Goal: Information Seeking & Learning: Learn about a topic

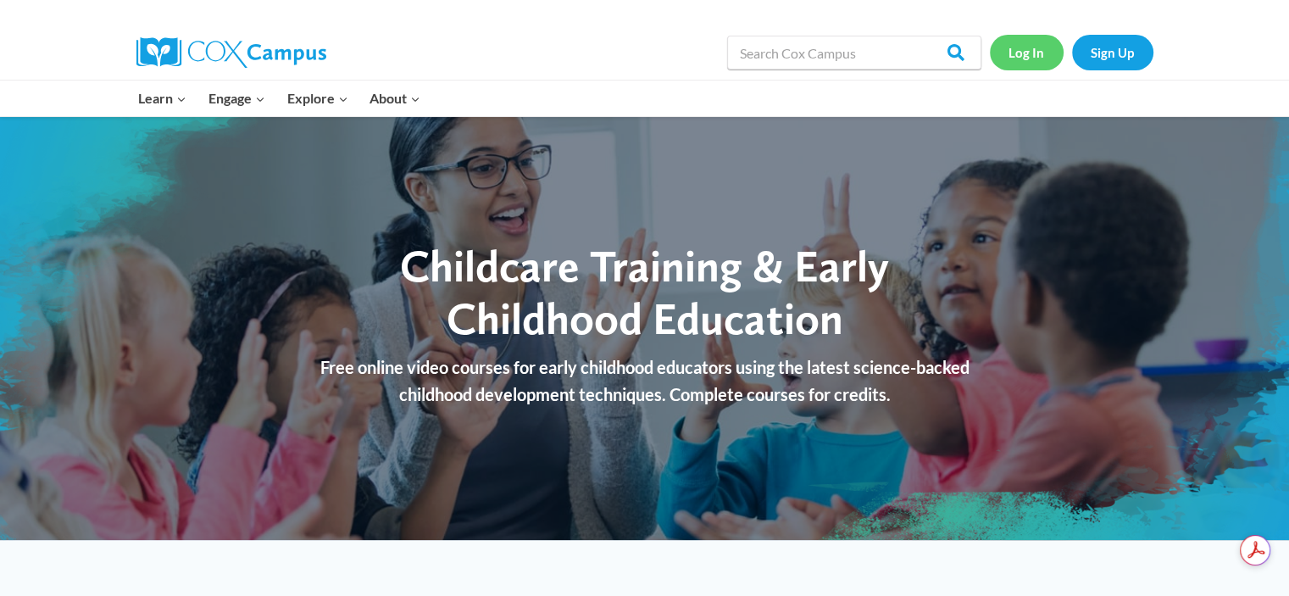
click at [1032, 57] on link "Log In" at bounding box center [1027, 52] width 74 height 35
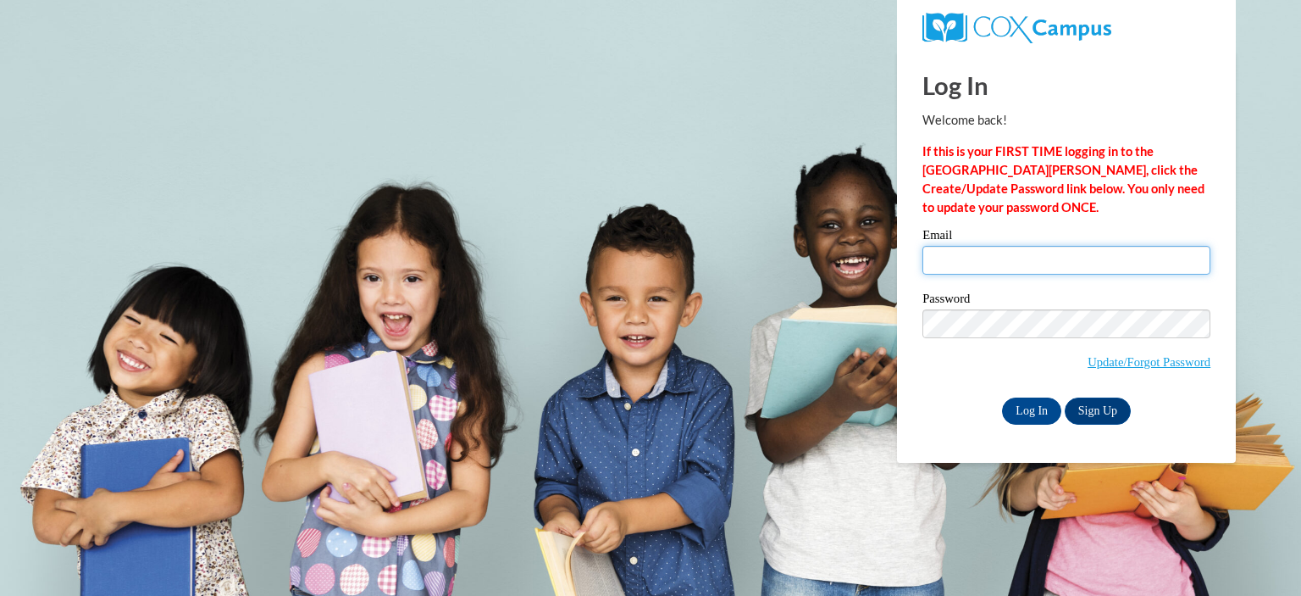
click at [1049, 269] on input "Email" at bounding box center [1067, 260] width 288 height 29
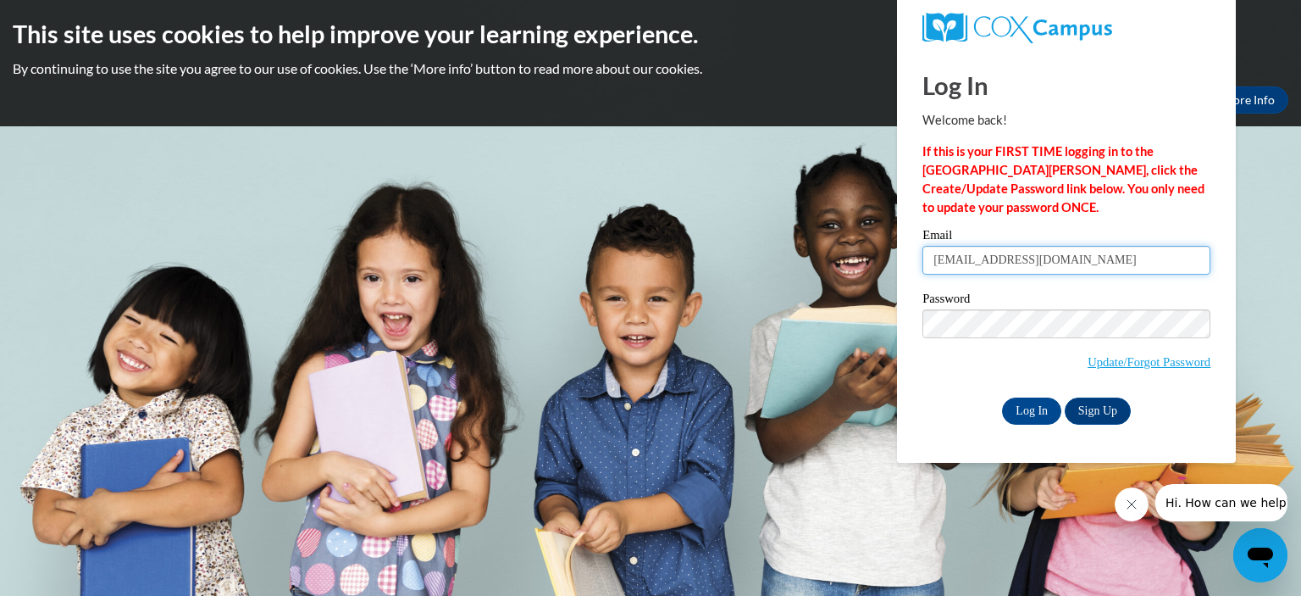
type input "gibsoncharmaine@yahoo.com"
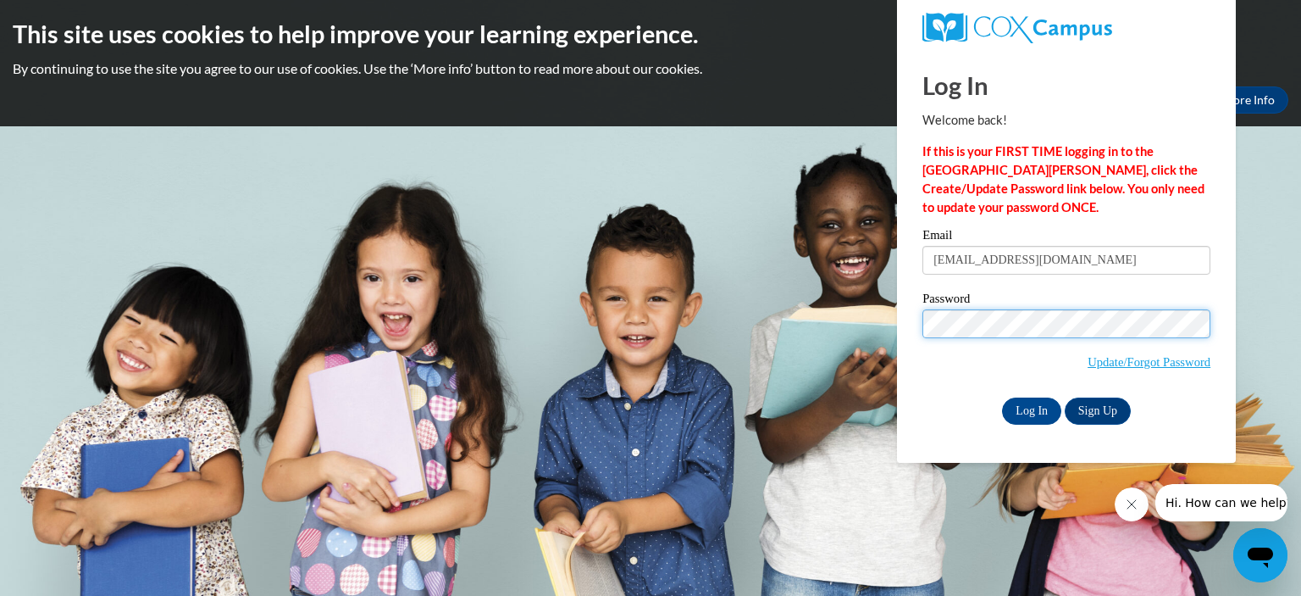
click at [1002, 397] on input "Log In" at bounding box center [1031, 410] width 59 height 27
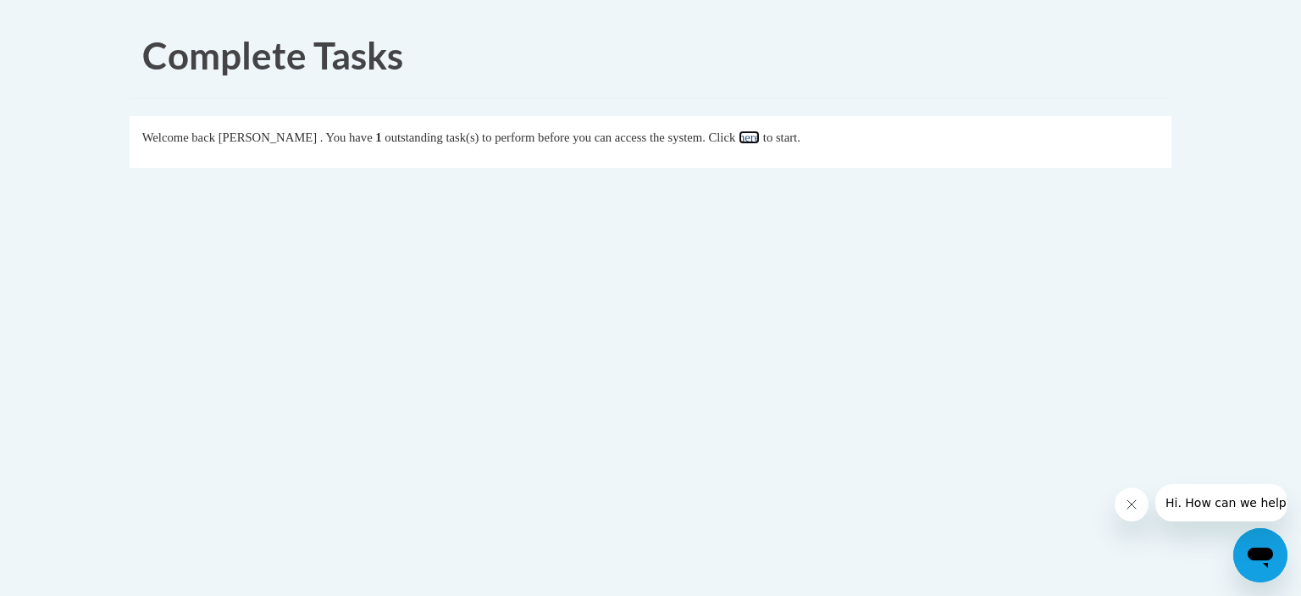
click at [760, 141] on link "here" at bounding box center [749, 137] width 21 height 14
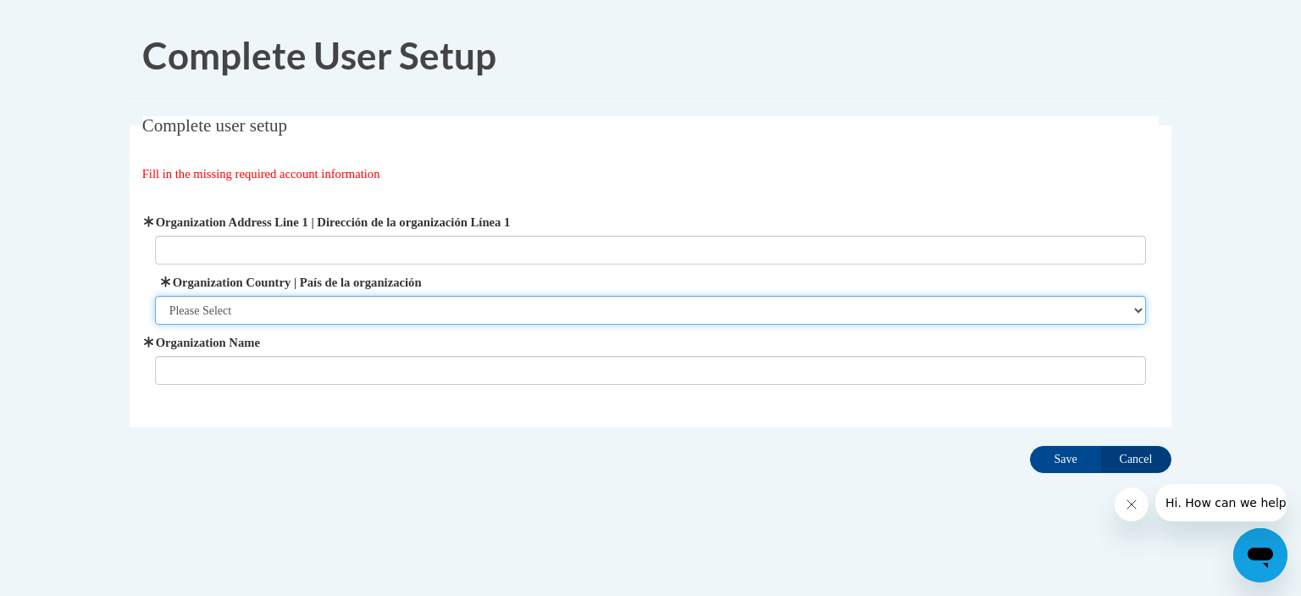
click at [469, 308] on select "Please Select United States | Estados Unidos Outside of the United States | Fue…" at bounding box center [651, 310] width 992 height 29
select select "ad49bcad-a171-4b2e-b99c-48b446064914"
click at [155, 296] on select "Please Select United States | Estados Unidos Outside of the United States | Fue…" at bounding box center [651, 310] width 992 height 29
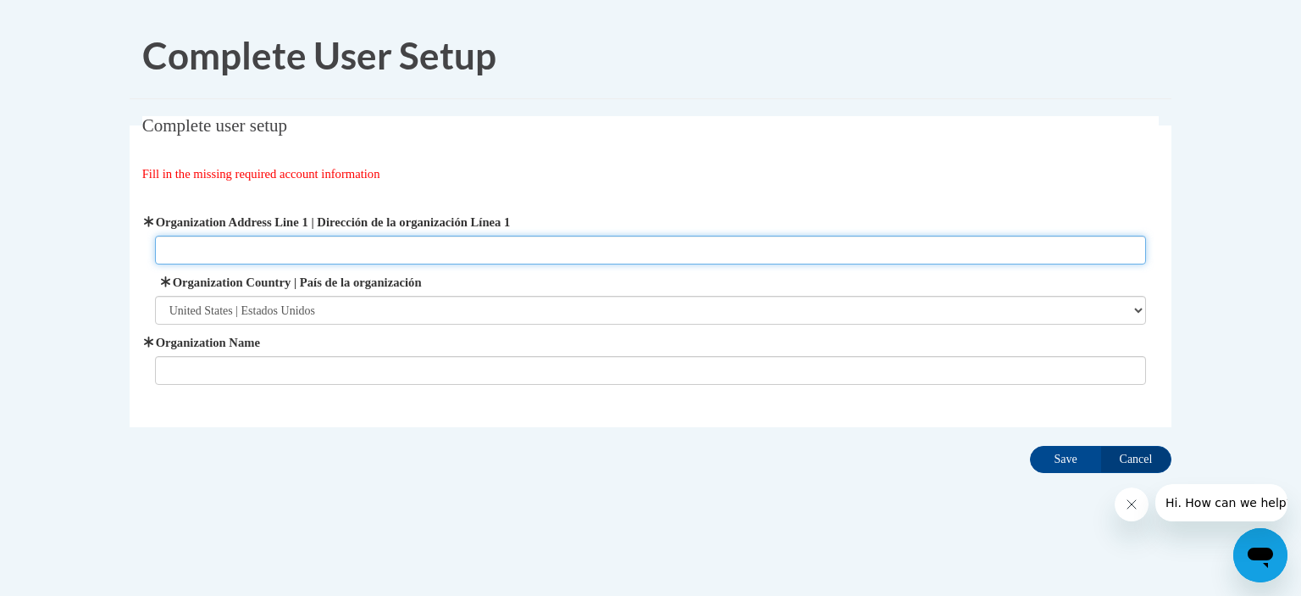
click at [409, 241] on input "Organization Address Line 1 | Dirección de la organización Línea 1" at bounding box center [651, 250] width 992 height 29
type input "Laurel Md"
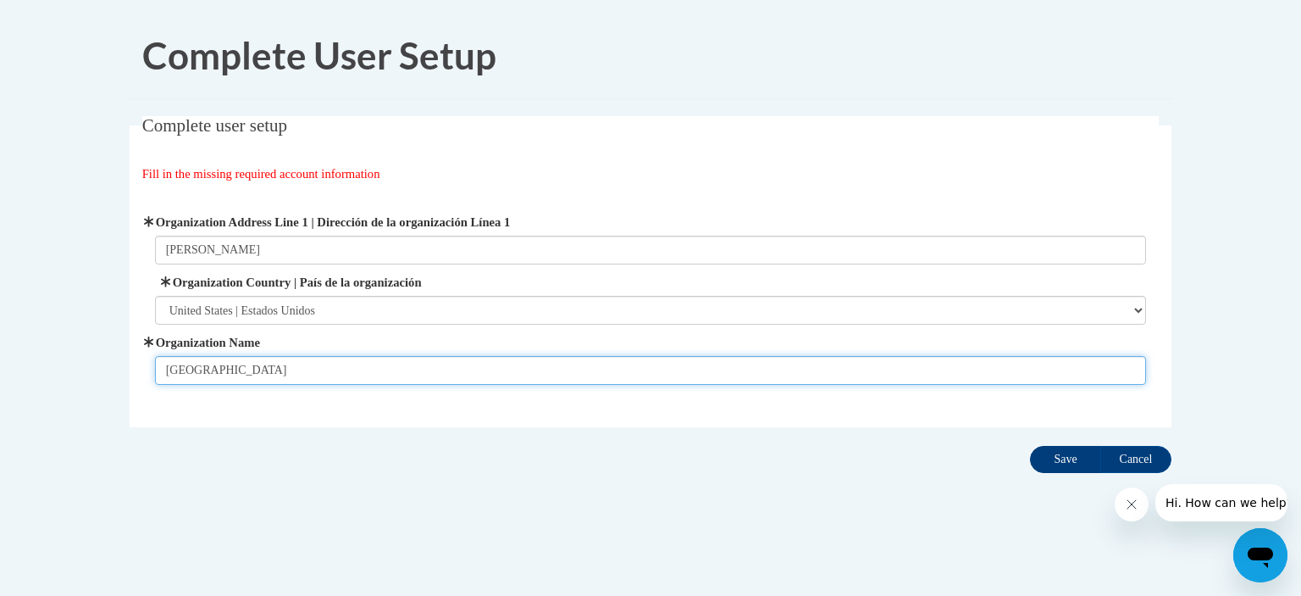
type input "Emmanuel Methodist Preschool"
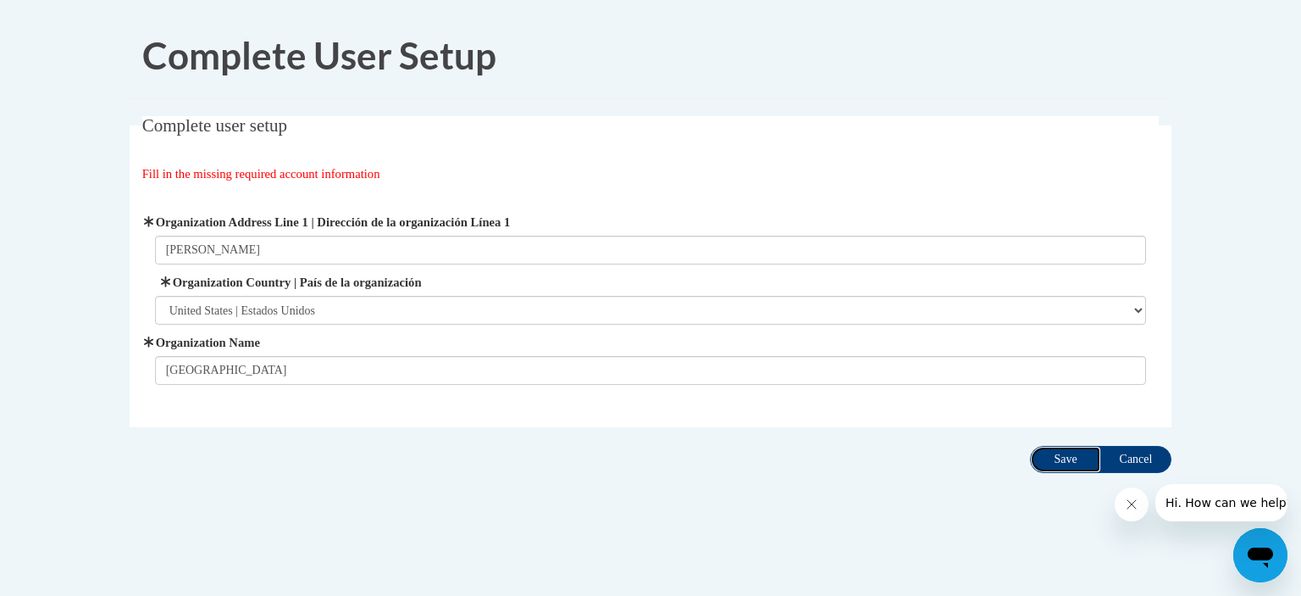
click at [1055, 457] on input "Save" at bounding box center [1065, 459] width 71 height 27
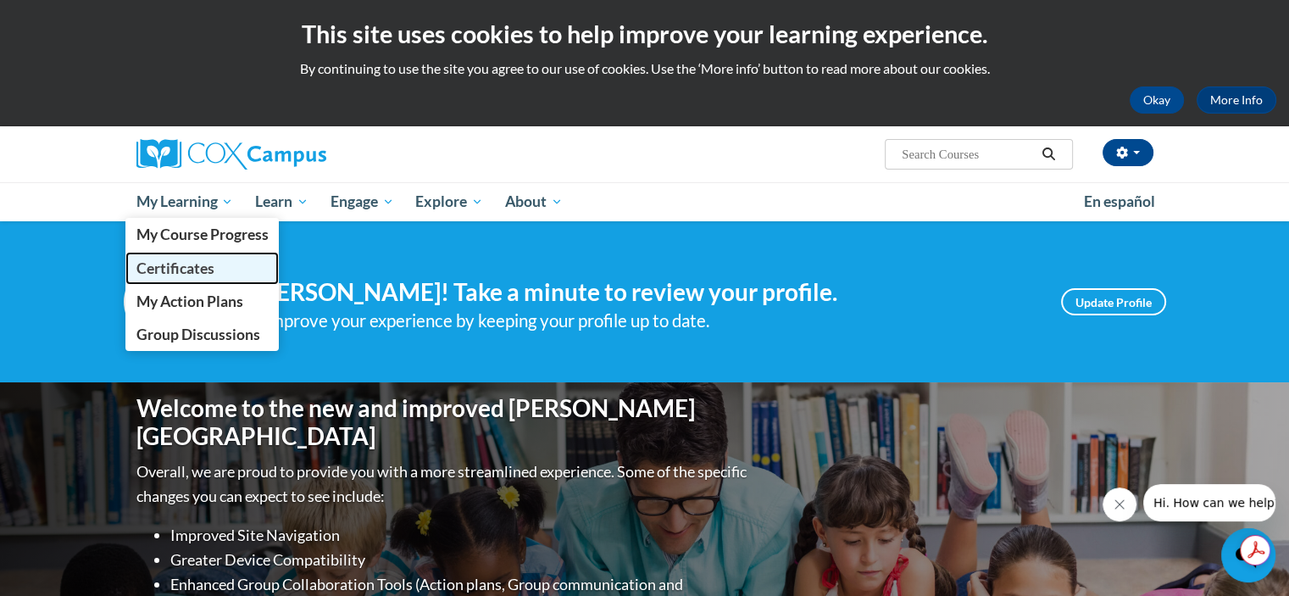
click at [185, 264] on span "Certificates" at bounding box center [175, 268] width 78 height 18
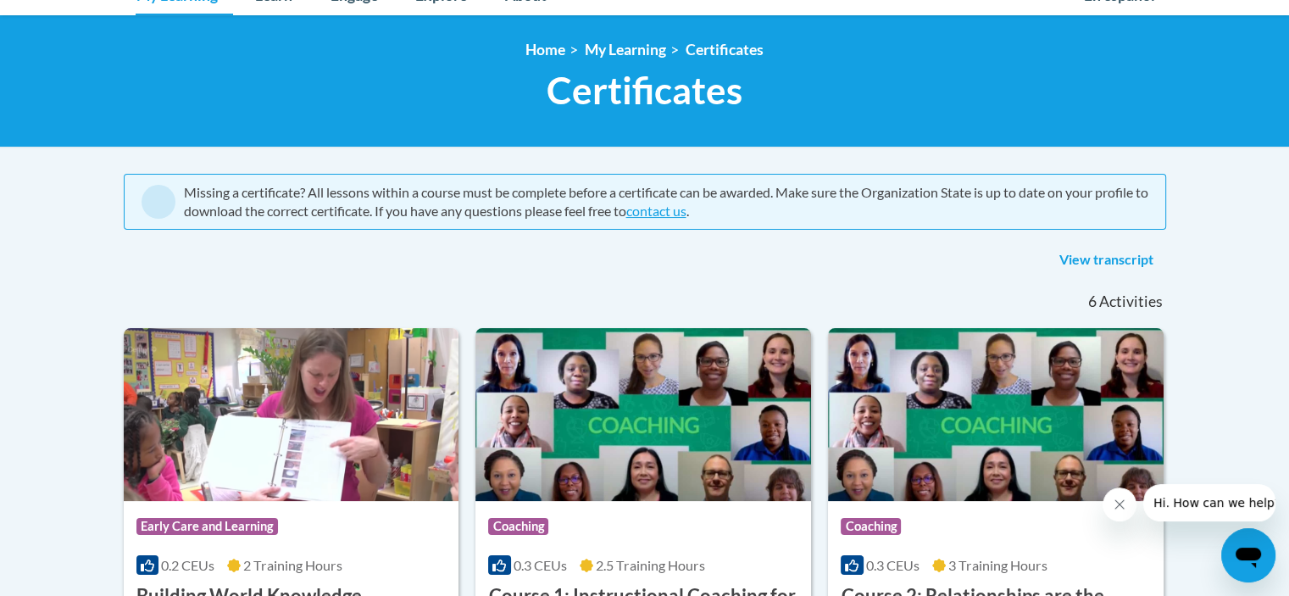
scroll to position [169, 0]
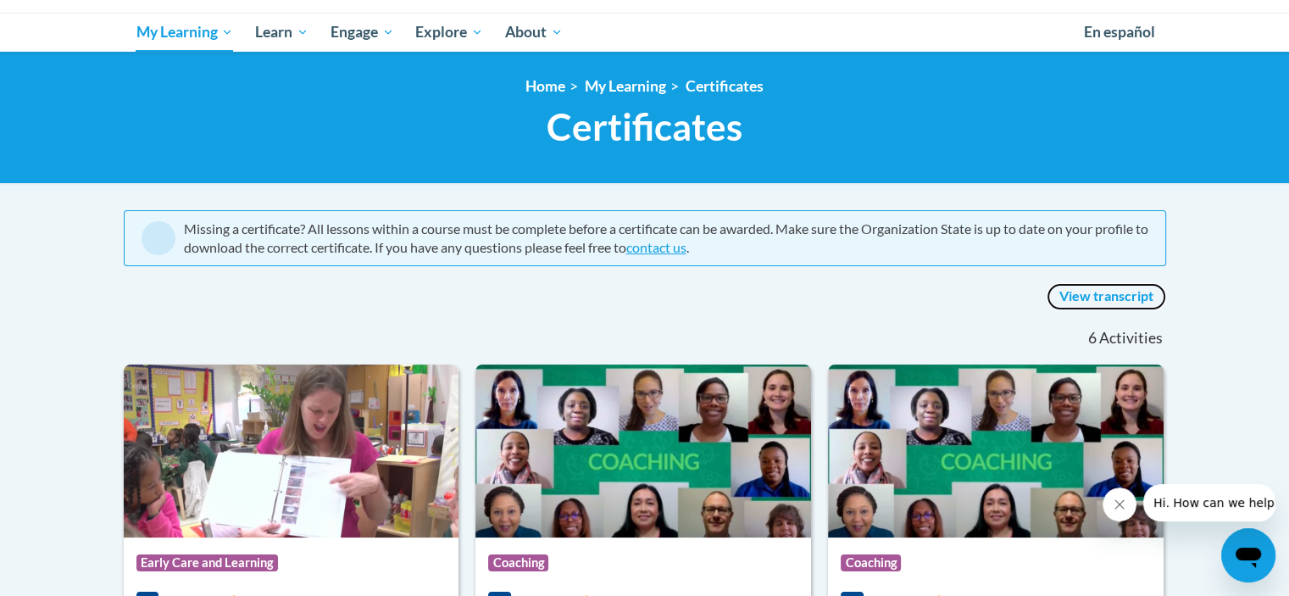
click at [1099, 299] on link "View transcript" at bounding box center [1105, 296] width 119 height 27
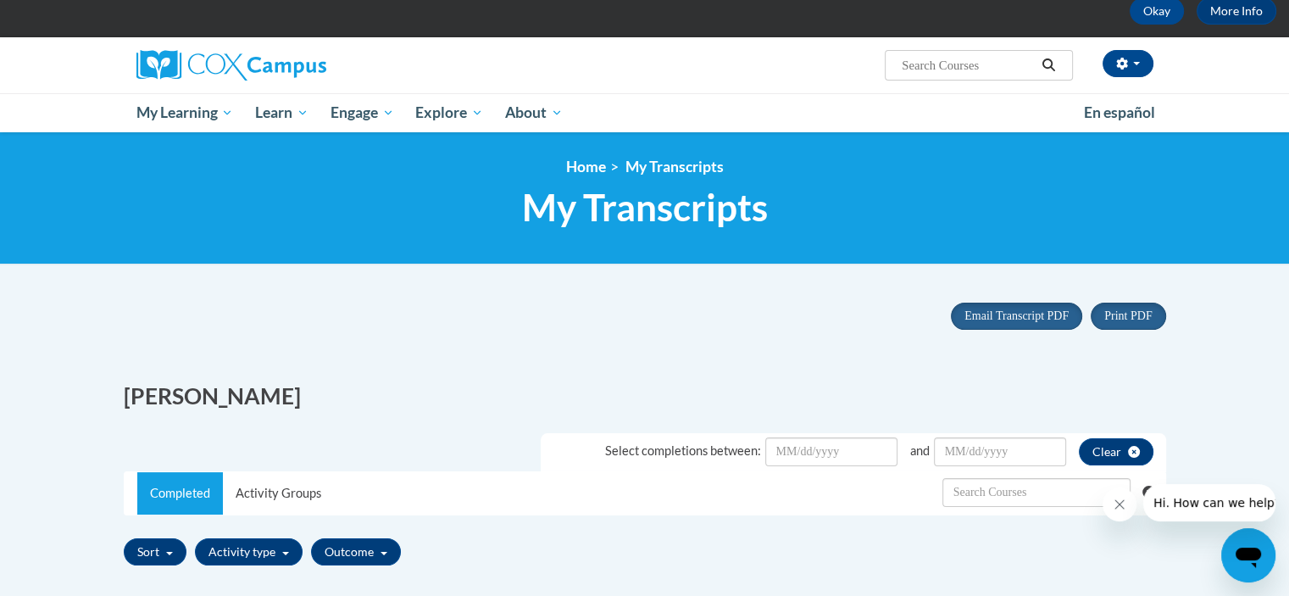
scroll to position [85, 0]
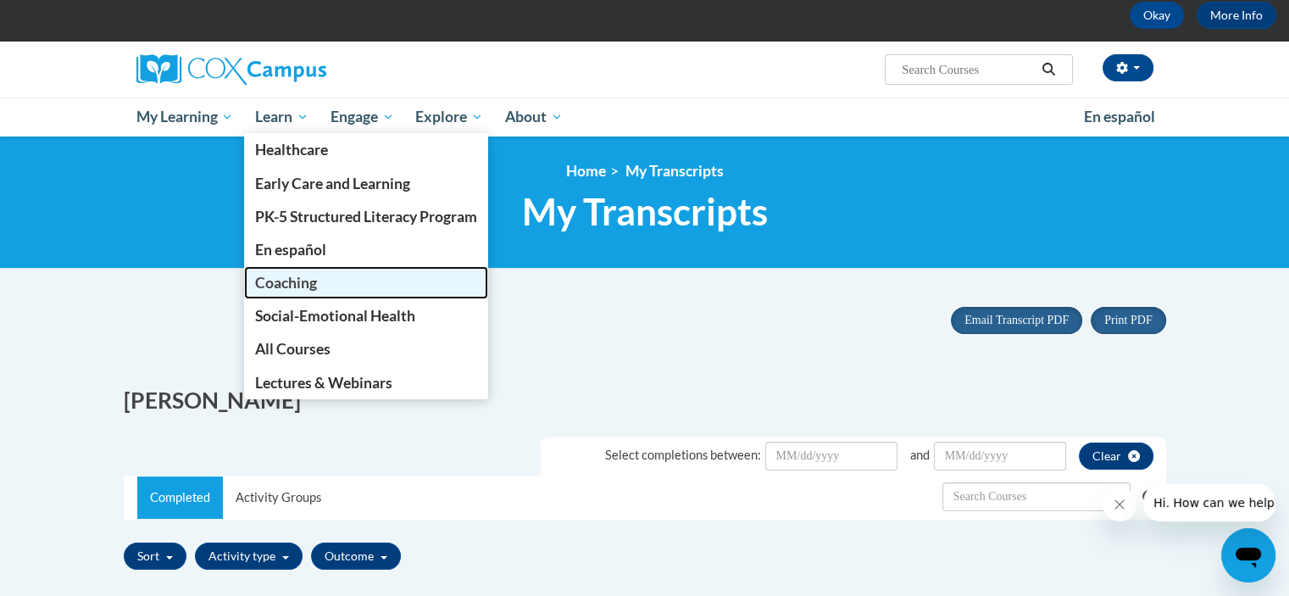
click at [280, 286] on span "Coaching" at bounding box center [286, 283] width 62 height 18
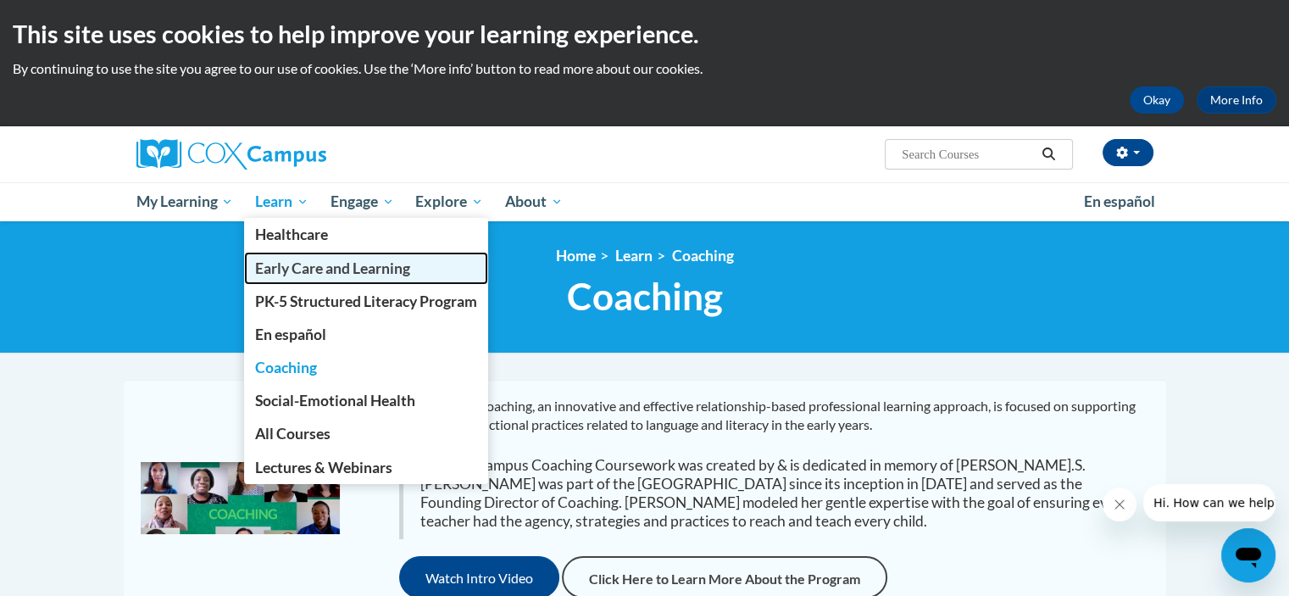
click at [302, 265] on span "Early Care and Learning" at bounding box center [332, 268] width 155 height 18
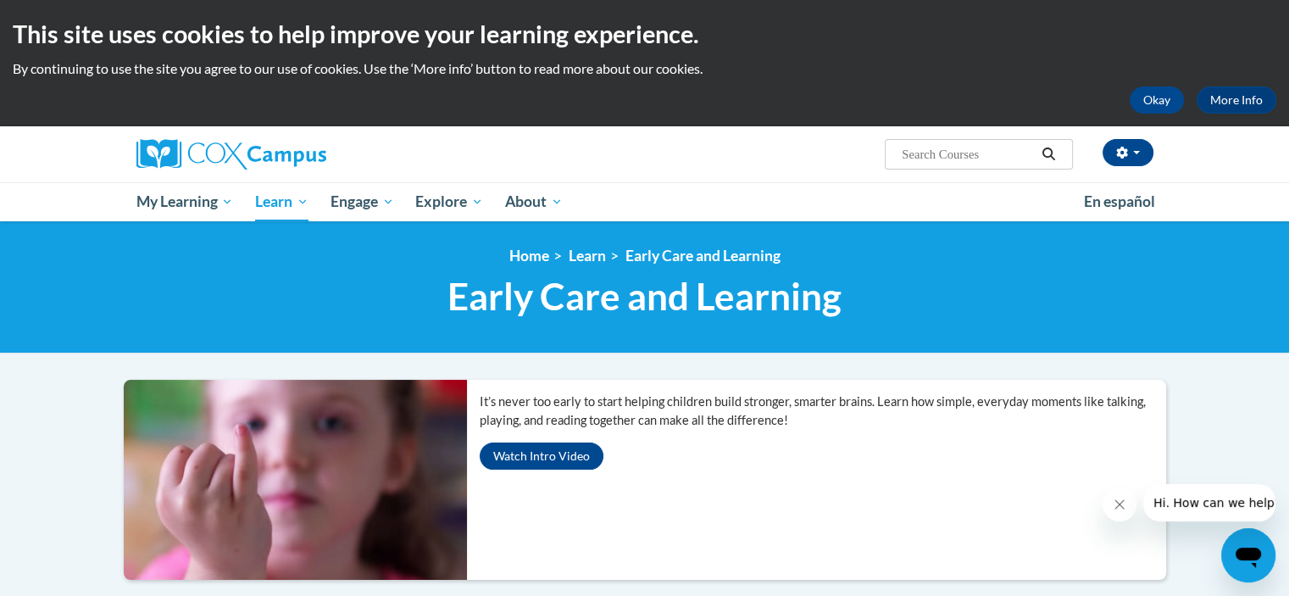
click at [989, 158] on input "Search..." at bounding box center [968, 154] width 136 height 20
type input "special education"
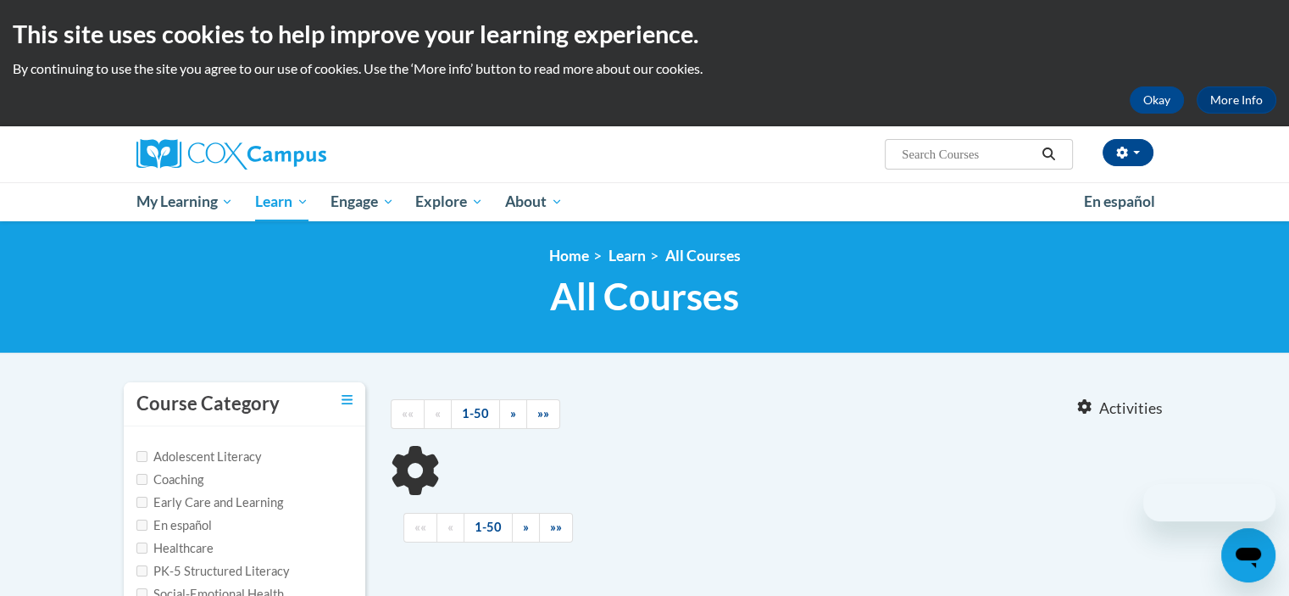
type input "special education"
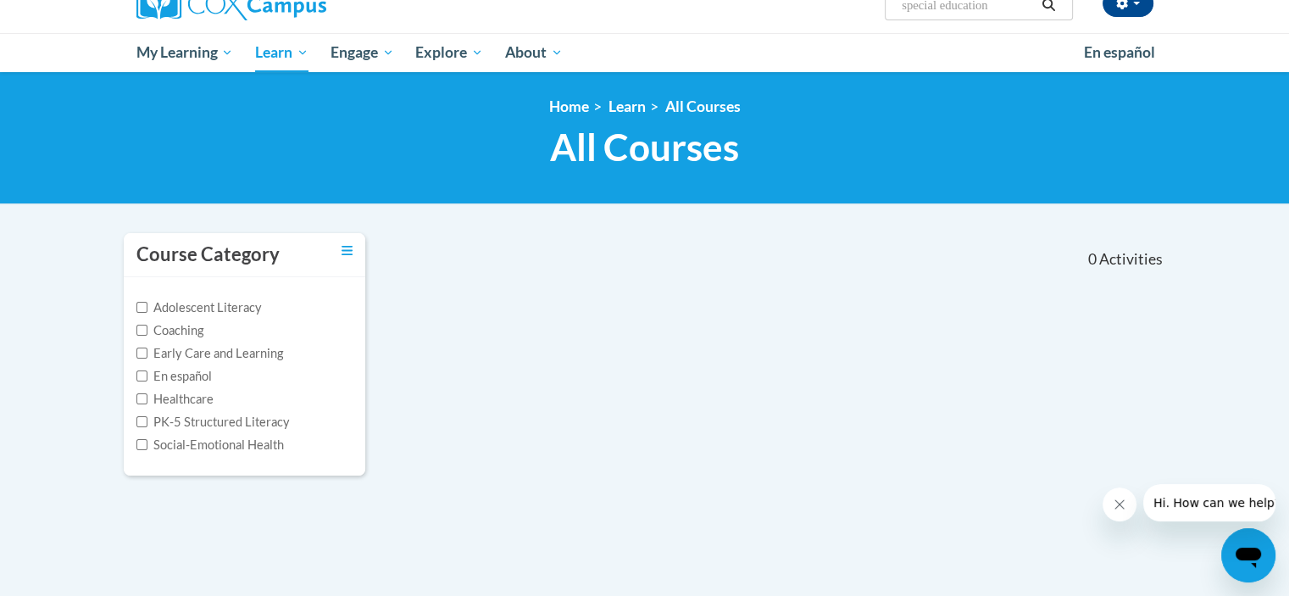
scroll to position [169, 0]
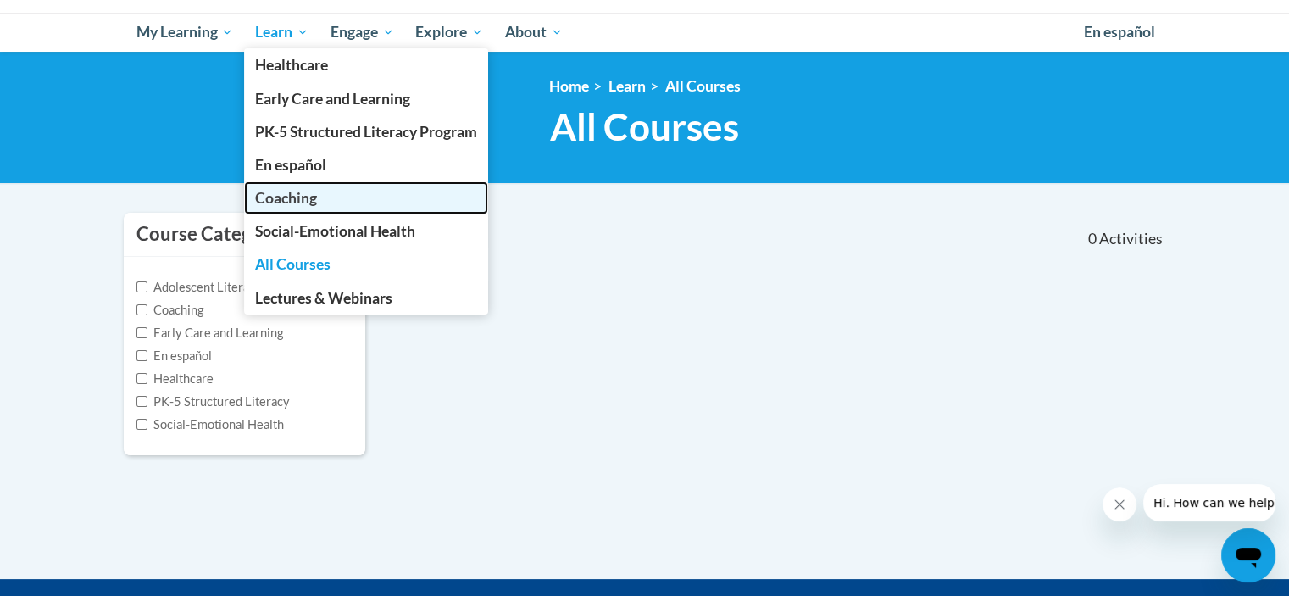
click at [295, 202] on span "Coaching" at bounding box center [286, 198] width 62 height 18
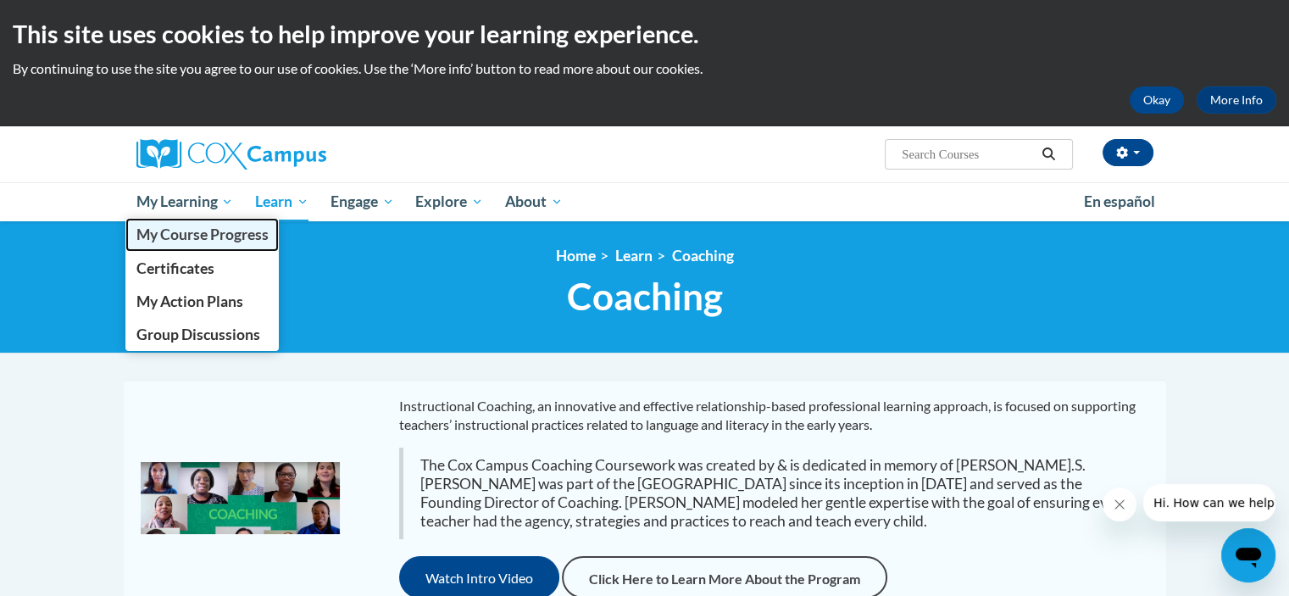
click at [193, 230] on span "My Course Progress" at bounding box center [202, 234] width 132 height 18
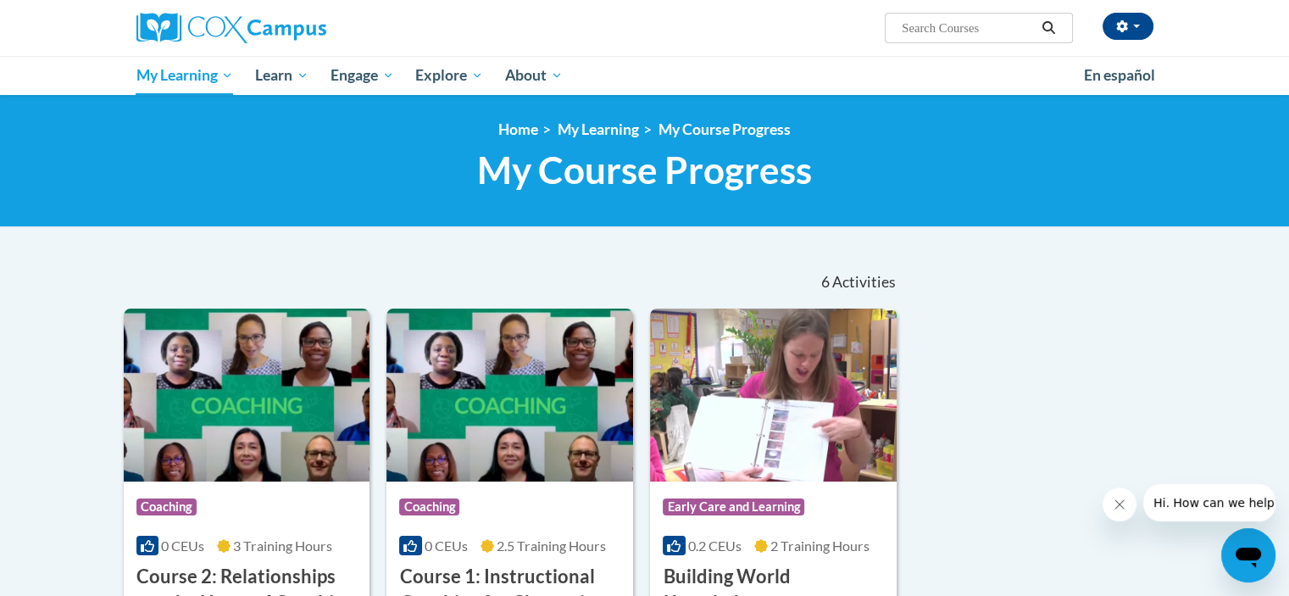
scroll to position [85, 0]
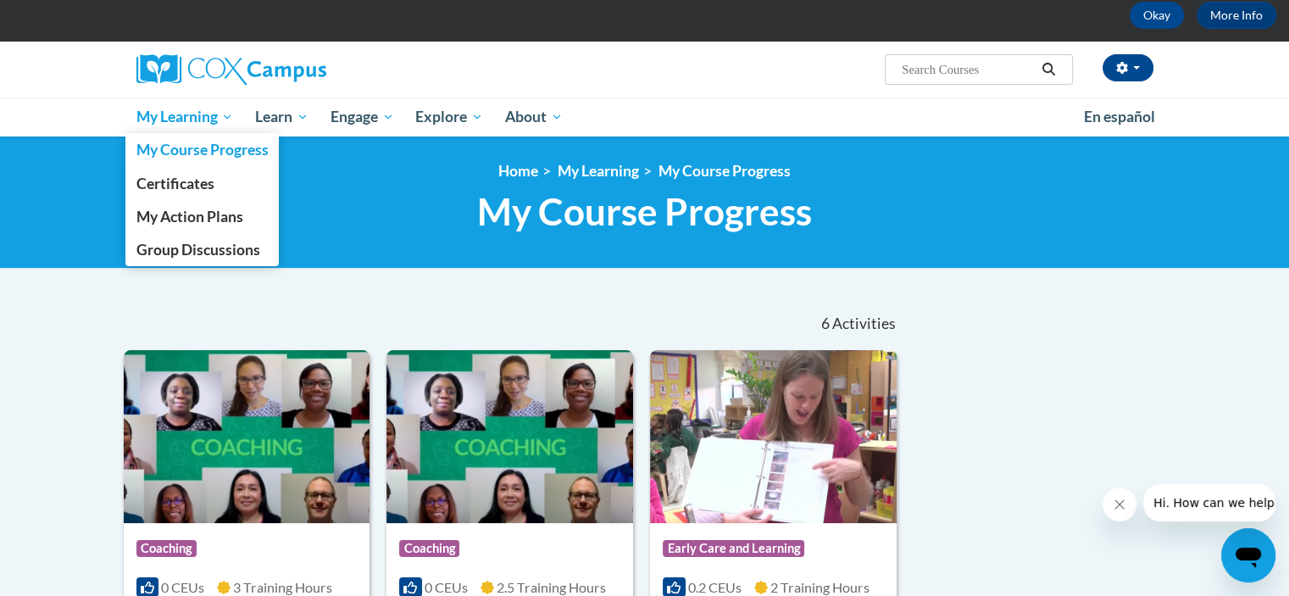
click at [176, 125] on span "My Learning" at bounding box center [184, 117] width 97 height 20
click at [180, 179] on span "Certificates" at bounding box center [175, 184] width 78 height 18
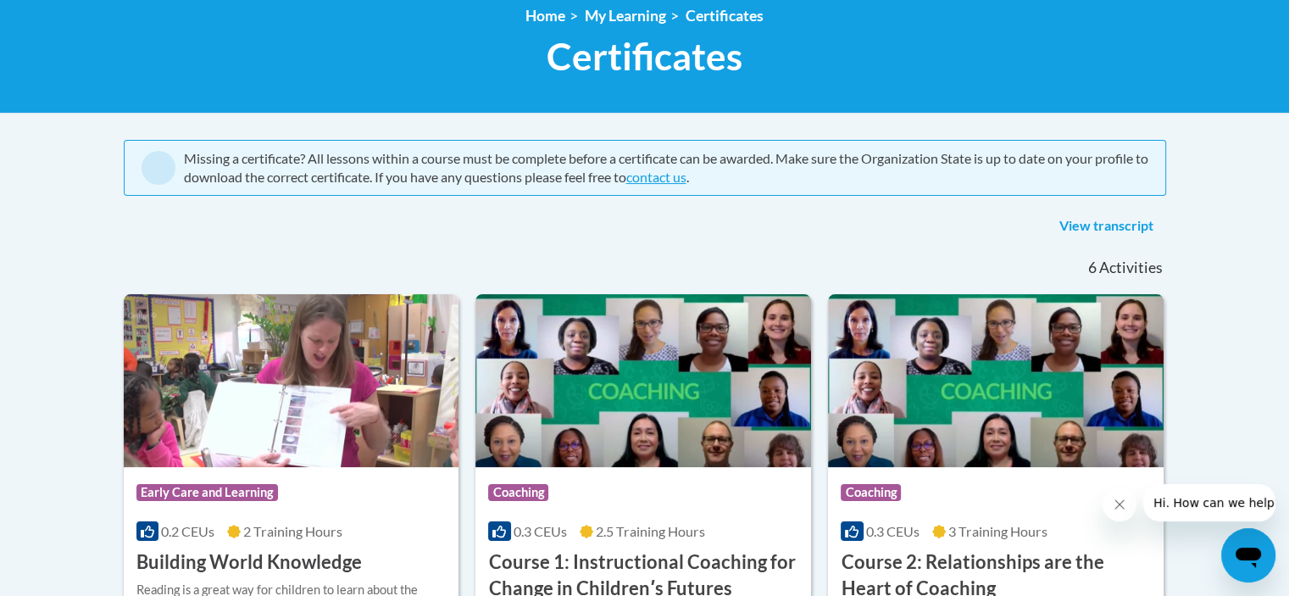
scroll to position [169, 0]
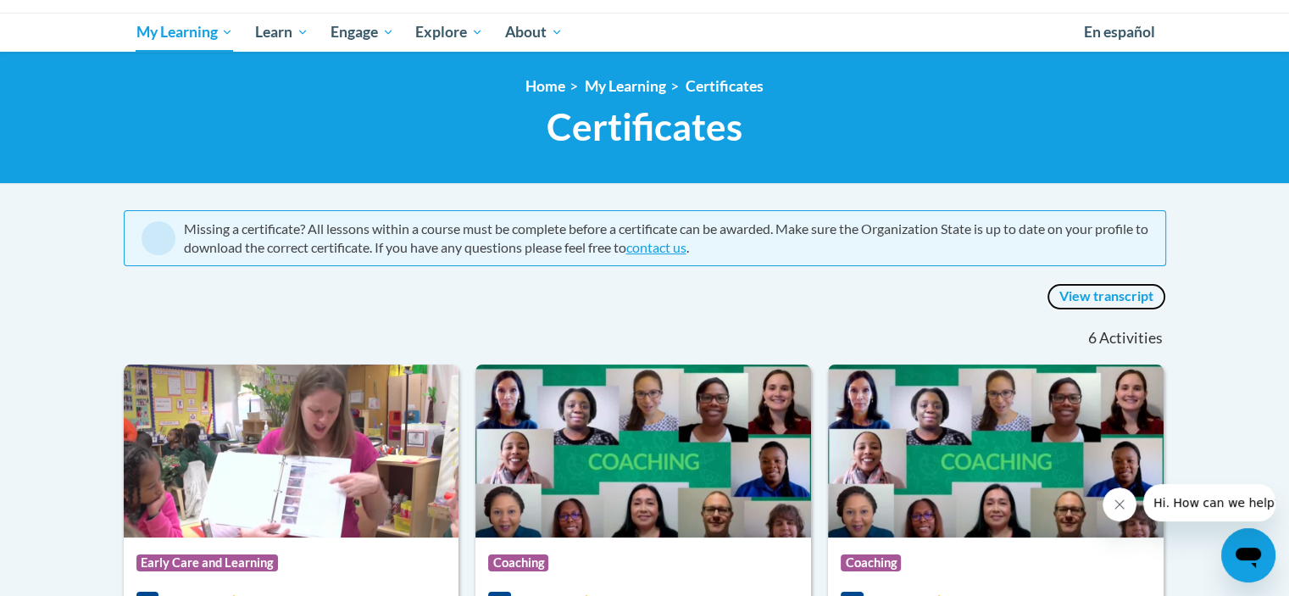
click at [1119, 293] on link "View transcript" at bounding box center [1105, 296] width 119 height 27
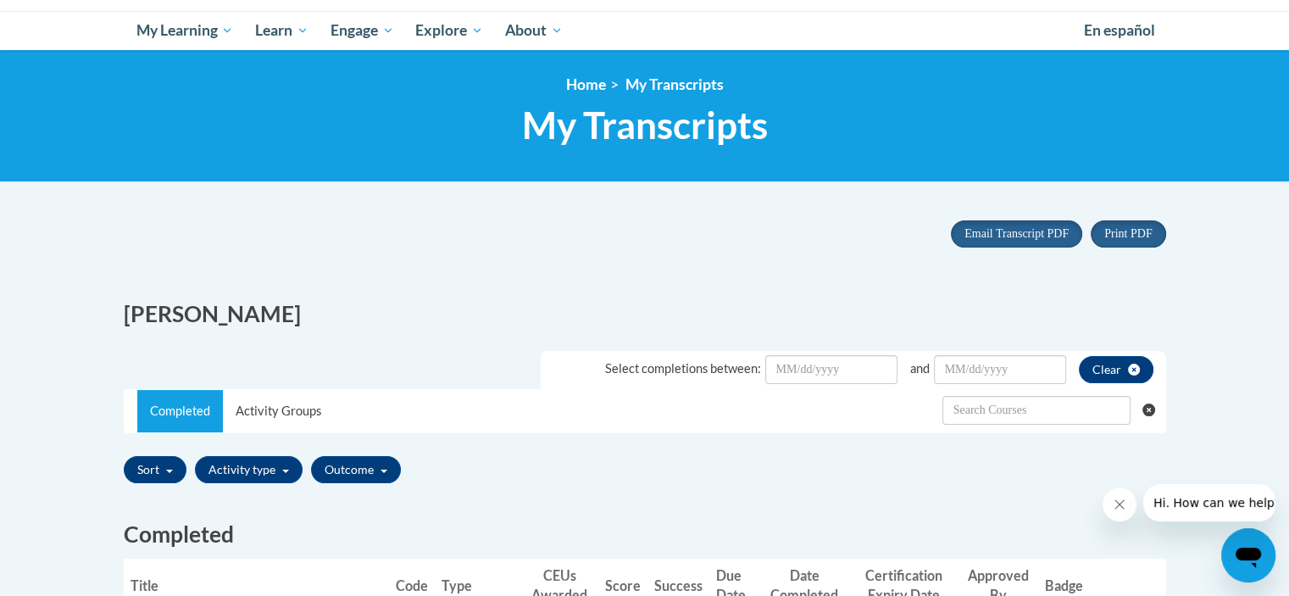
scroll to position [169, 0]
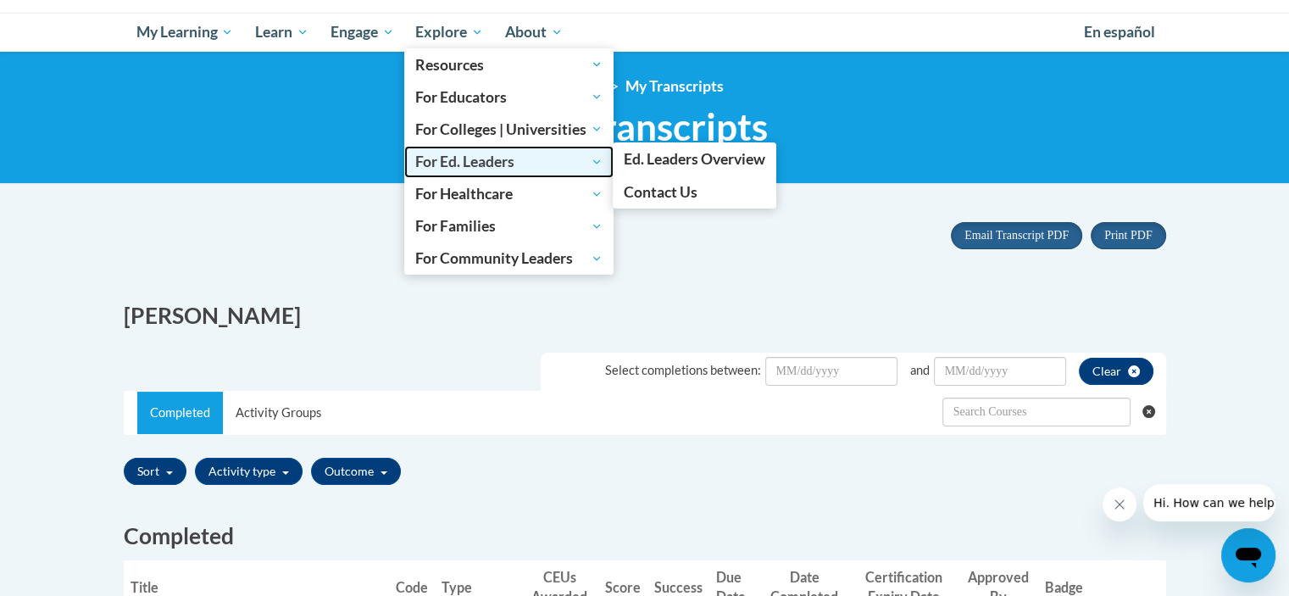
click at [466, 164] on span "For Ed. Leaders" at bounding box center [508, 162] width 187 height 20
